Goal: Manage account settings

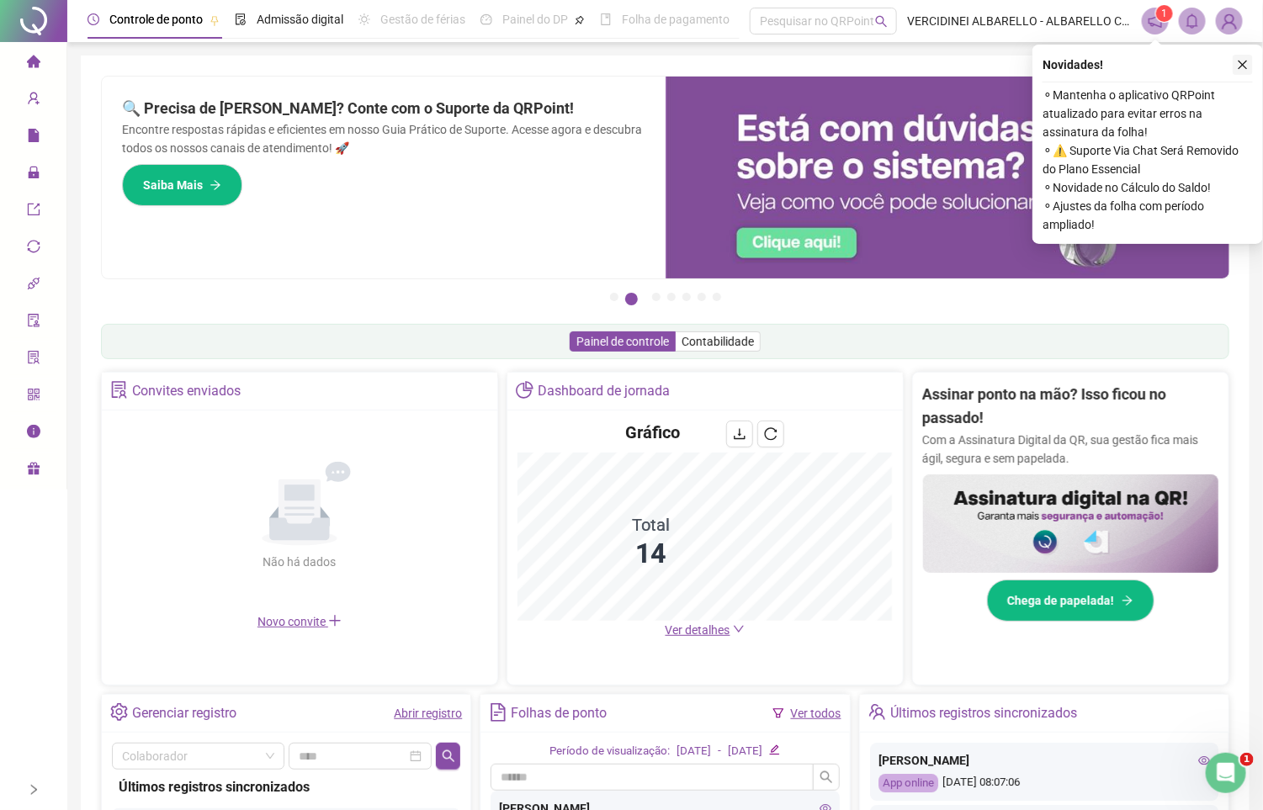
click at [1252, 63] on button "button" at bounding box center [1242, 65] width 20 height 20
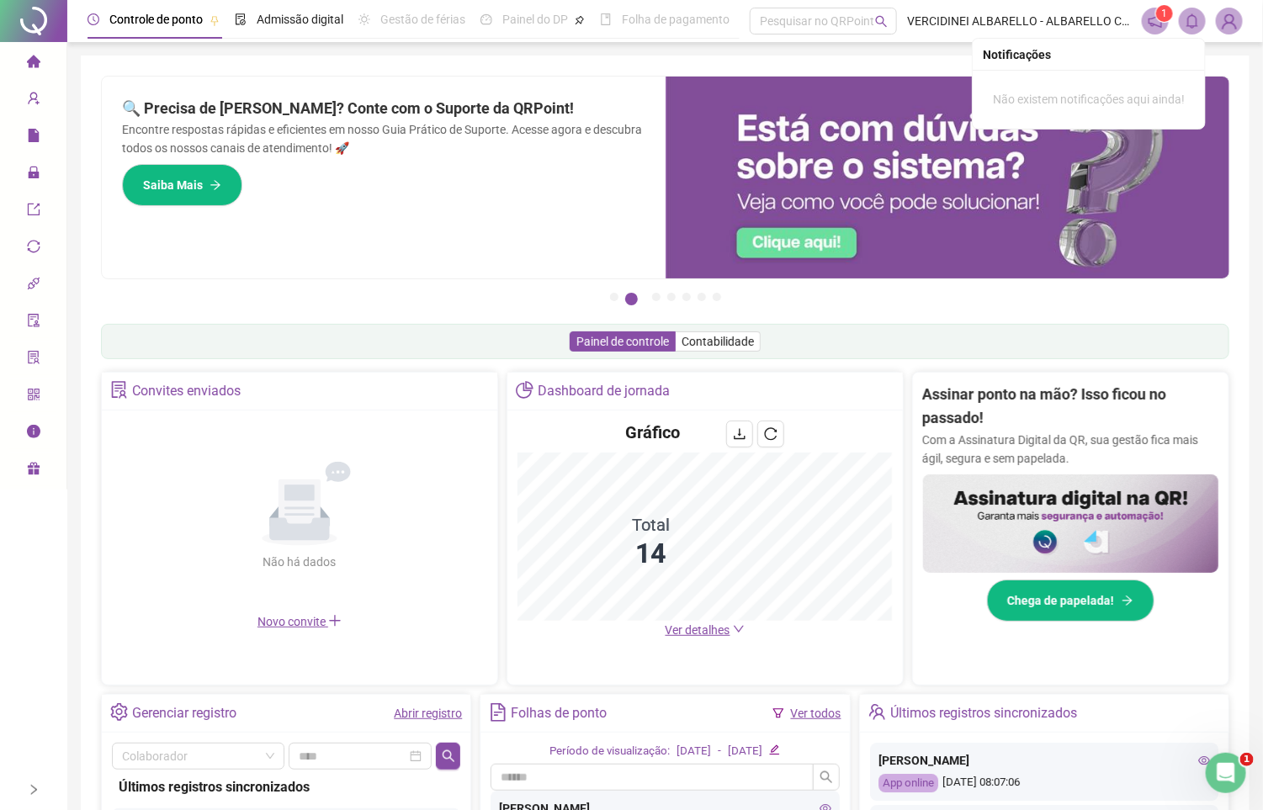
click at [1225, 23] on img at bounding box center [1228, 20] width 25 height 25
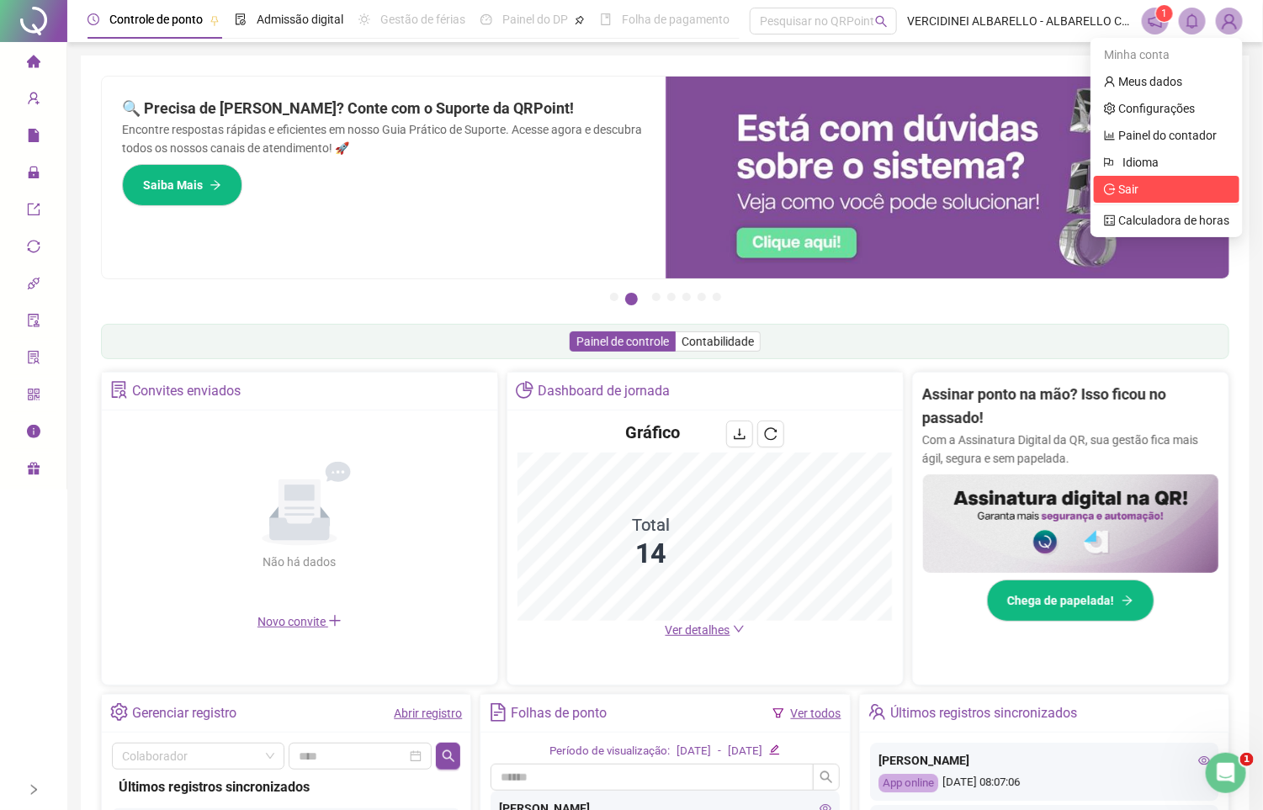
click at [1104, 185] on icon "logout" at bounding box center [1110, 189] width 12 height 12
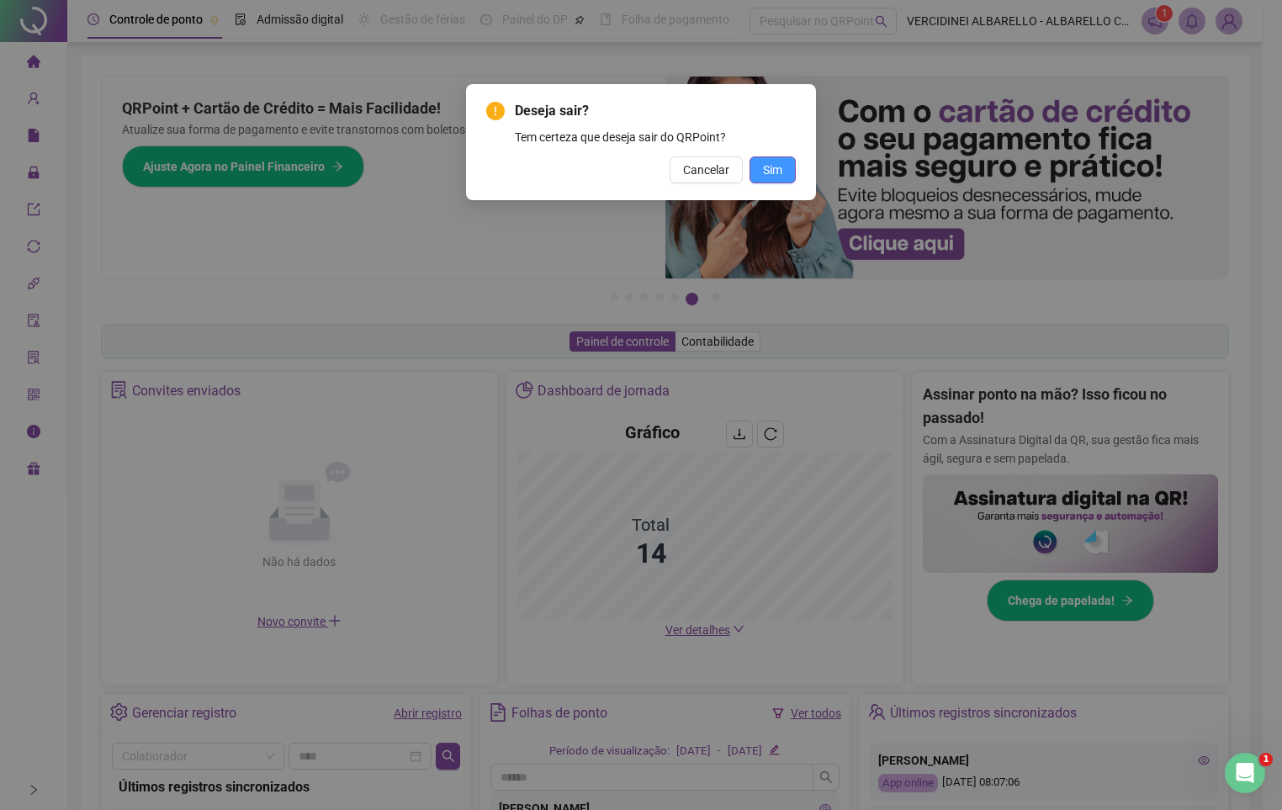
click at [770, 174] on span "Sim" at bounding box center [772, 170] width 19 height 19
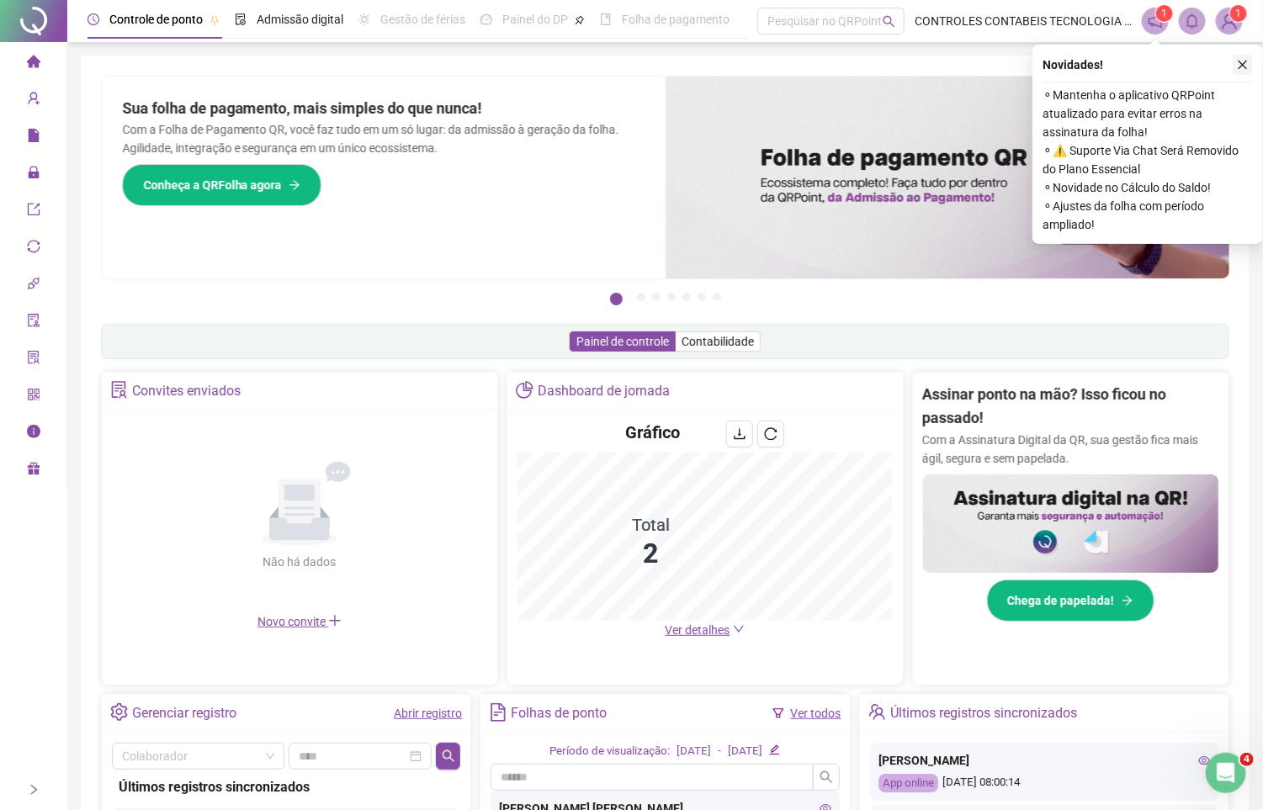
click at [1245, 66] on icon "close" at bounding box center [1243, 65] width 12 height 12
